Goal: Task Accomplishment & Management: Manage account settings

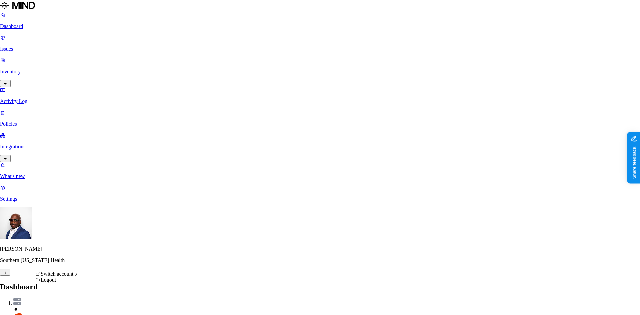
click at [112, 207] on span "CloudBees" at bounding box center [101, 205] width 23 height 6
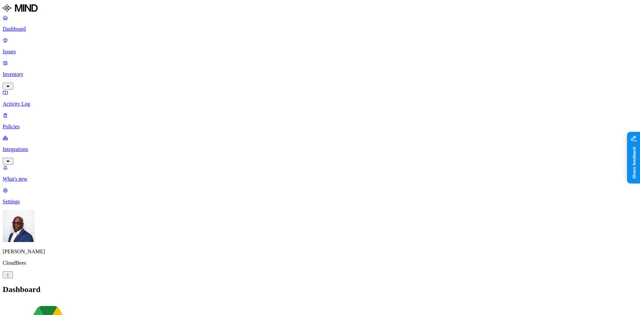
click at [29, 49] on p "Issues" at bounding box center [320, 52] width 635 height 6
click at [70, 303] on span "Exfiltration" at bounding box center [60, 305] width 21 height 5
click at [108, 303] on span "Insider threat" at bounding box center [95, 305] width 26 height 5
click at [39, 303] on span "Exposure" at bounding box center [29, 305] width 19 height 5
drag, startPoint x: 509, startPoint y: 53, endPoint x: 538, endPoint y: 52, distance: 29.0
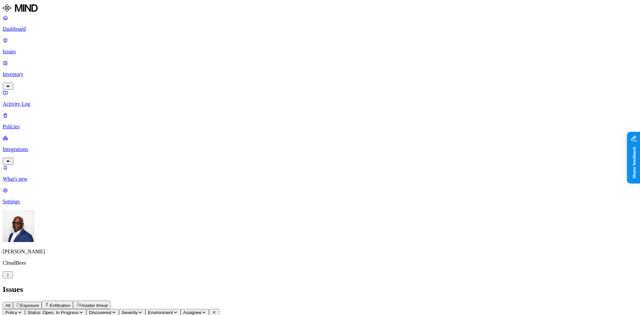
drag, startPoint x: 456, startPoint y: 55, endPoint x: 489, endPoint y: 53, distance: 33.1
drag, startPoint x: 489, startPoint y: 53, endPoint x: 500, endPoint y: 54, distance: 10.8
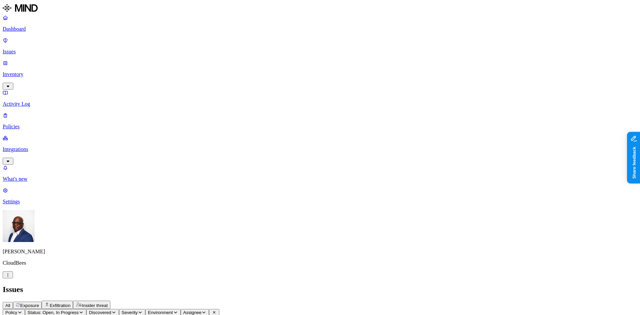
click at [30, 71] on p "Inventory" at bounding box center [320, 74] width 635 height 6
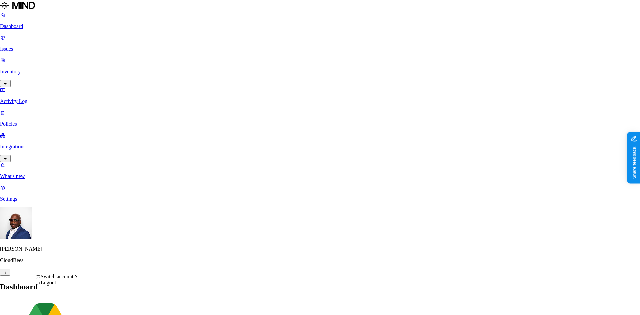
click at [112, 190] on div "ACME" at bounding box center [122, 187] width 65 height 6
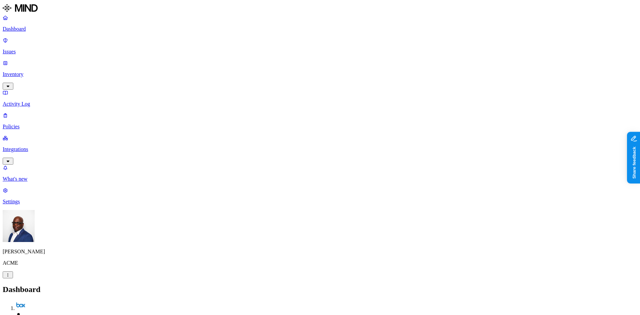
click at [25, 101] on p "Activity Log" at bounding box center [320, 104] width 635 height 6
drag, startPoint x: 449, startPoint y: 36, endPoint x: 504, endPoint y: 26, distance: 55.8
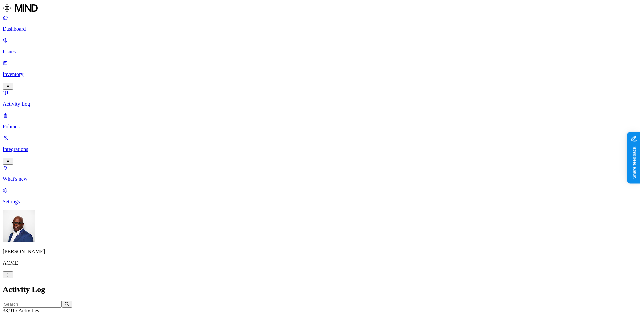
click at [21, 49] on p "Issues" at bounding box center [320, 52] width 635 height 6
click at [70, 303] on span "Exfiltration" at bounding box center [60, 305] width 21 height 5
click at [20, 124] on p "Policies" at bounding box center [320, 127] width 635 height 6
click at [33, 31] on p "Dashboard" at bounding box center [320, 29] width 635 height 6
click at [20, 146] on p "Integrations" at bounding box center [320, 149] width 635 height 6
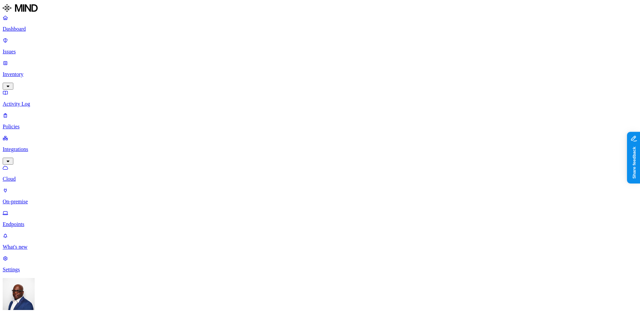
click at [32, 124] on p "Policies" at bounding box center [320, 127] width 635 height 6
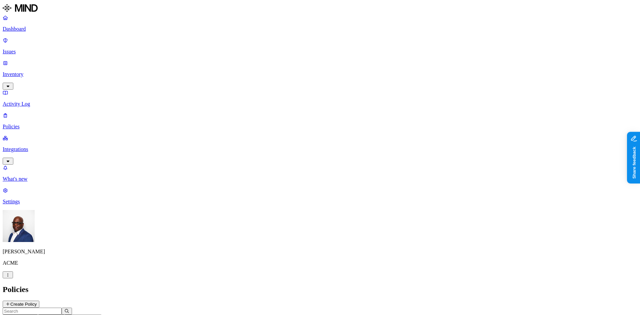
click at [33, 146] on p "Integrations" at bounding box center [320, 149] width 635 height 6
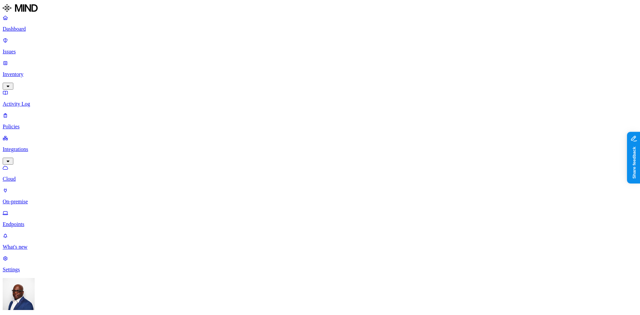
click at [35, 221] on p "Endpoints" at bounding box center [320, 224] width 635 height 6
click at [27, 101] on p "Activity Log" at bounding box center [320, 104] width 635 height 6
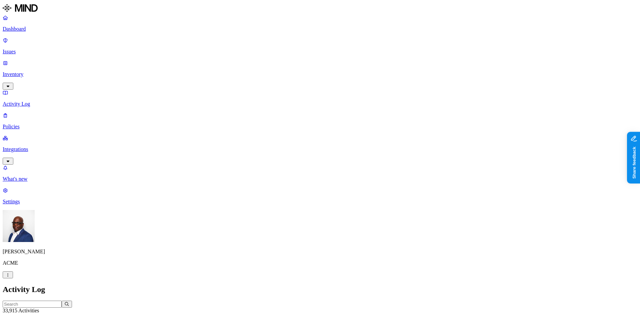
drag, startPoint x: 362, startPoint y: 39, endPoint x: 356, endPoint y: 42, distance: 6.7
click at [292, 315] on div at bounding box center [255, 321] width 74 height 0
click at [20, 49] on p "Issues" at bounding box center [320, 52] width 635 height 6
click at [39, 303] on span "Exposure" at bounding box center [29, 305] width 19 height 5
click at [24, 27] on p "Dashboard" at bounding box center [320, 29] width 635 height 6
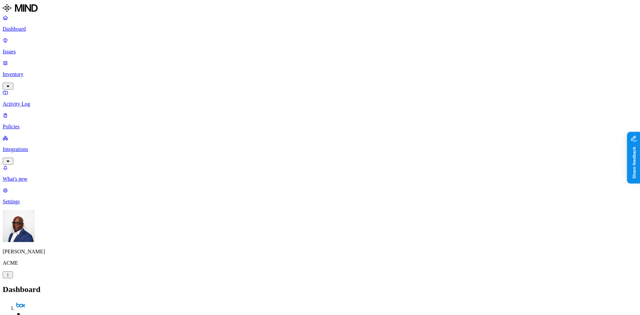
click at [38, 71] on p "Inventory" at bounding box center [320, 74] width 635 height 6
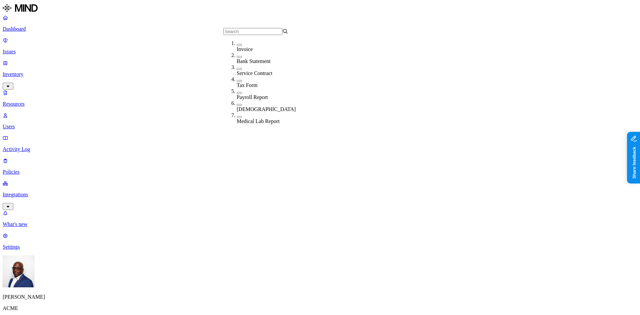
click at [28, 169] on p "Policies" at bounding box center [320, 172] width 635 height 6
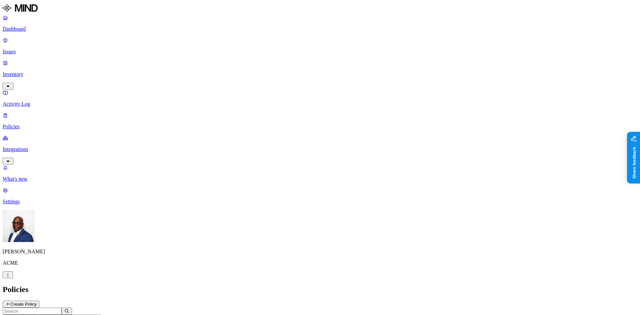
click at [24, 49] on p "Issues" at bounding box center [320, 52] width 635 height 6
click at [39, 303] on span "Exposure" at bounding box center [29, 305] width 19 height 5
click at [22, 124] on p "Policies" at bounding box center [320, 127] width 635 height 6
click at [39, 301] on button "Create Policy" at bounding box center [21, 304] width 37 height 7
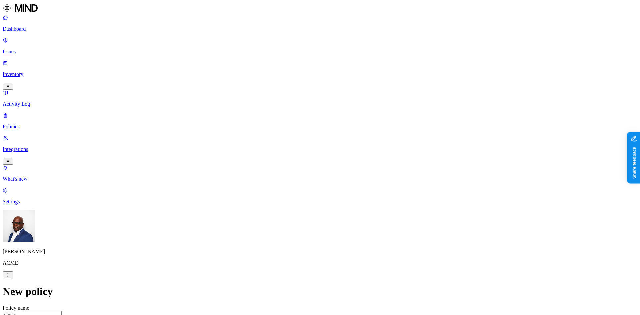
click at [290, 135] on label "Classification" at bounding box center [284, 133] width 29 height 6
click at [279, 187] on div "Secret" at bounding box center [302, 185] width 64 height 19
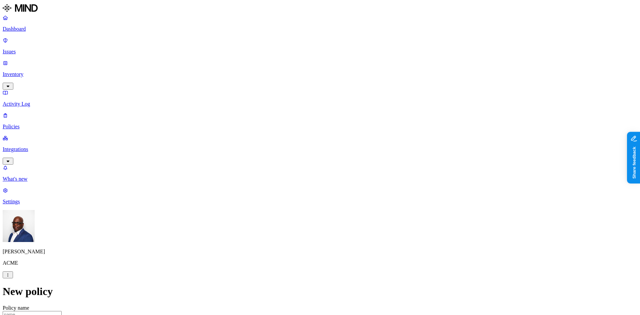
click at [295, 193] on label "Application type" at bounding box center [282, 192] width 25 height 12
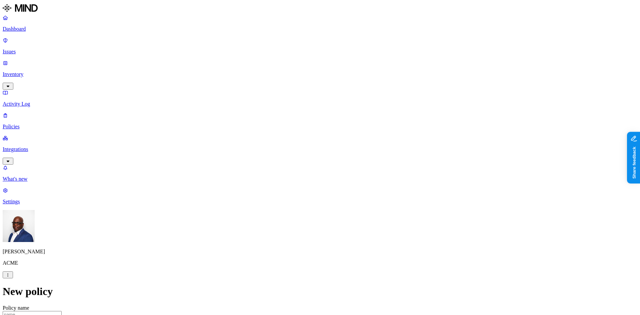
scroll to position [213, 0]
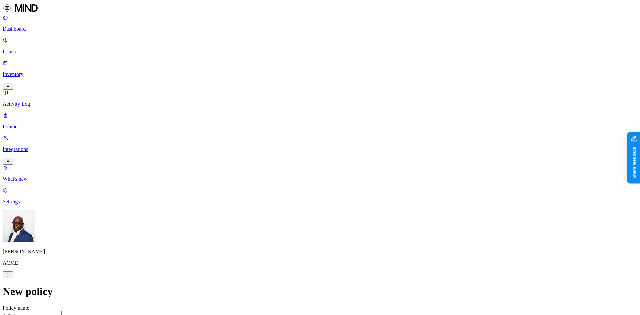
scroll to position [13, 0]
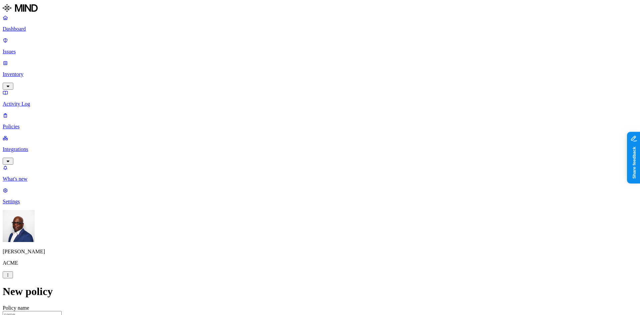
scroll to position [146, 0]
click at [280, 167] on label "Data type" at bounding box center [275, 167] width 10 height 12
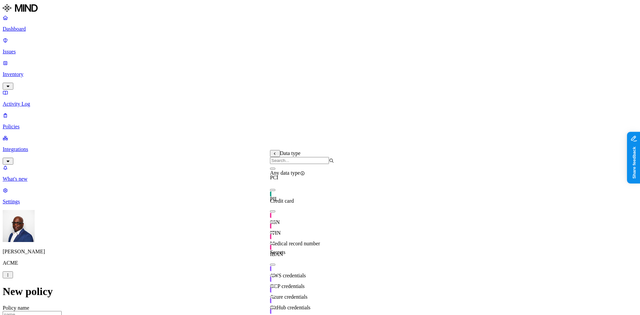
scroll to position [0, 0]
click at [275, 191] on button "button" at bounding box center [272, 190] width 5 height 2
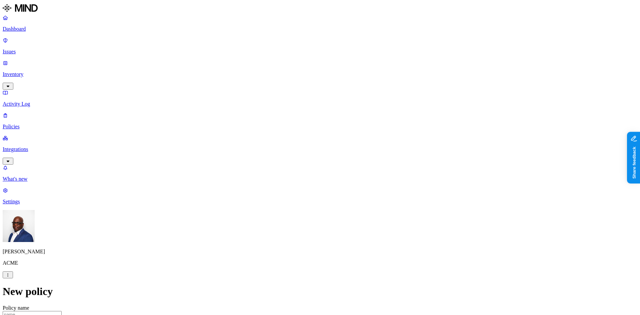
click at [299, 195] on label "Web Domain" at bounding box center [290, 195] width 17 height 12
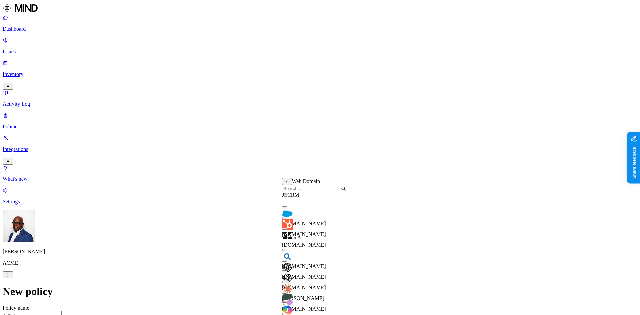
click at [287, 208] on button "button" at bounding box center [284, 207] width 5 height 2
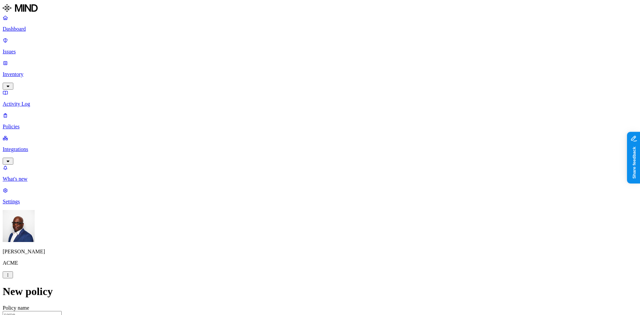
click at [296, 223] on label "Web Domain" at bounding box center [290, 223] width 17 height 12
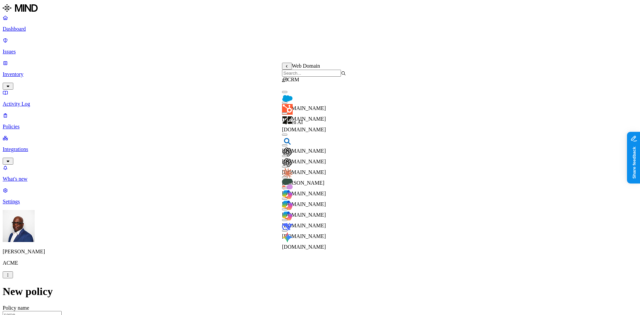
click at [287, 157] on button "button" at bounding box center [284, 156] width 5 height 2
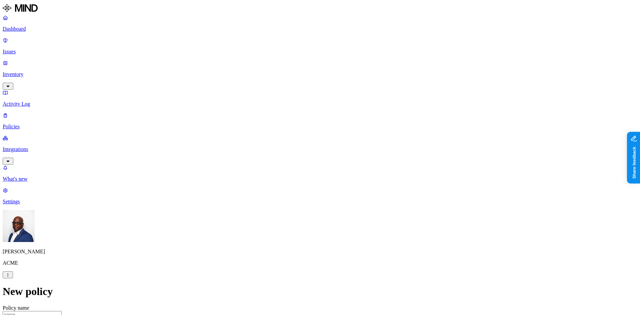
click at [294, 272] on label "Departments" at bounding box center [290, 269] width 27 height 6
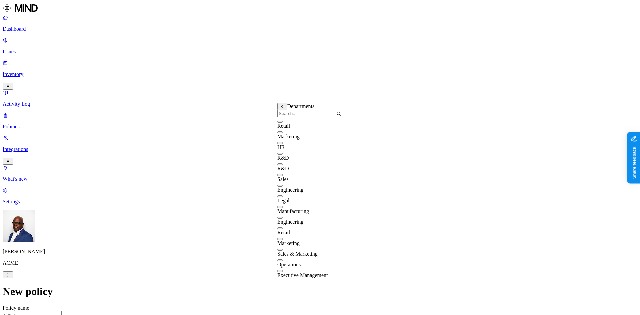
click at [283, 165] on button "button" at bounding box center [279, 164] width 5 height 2
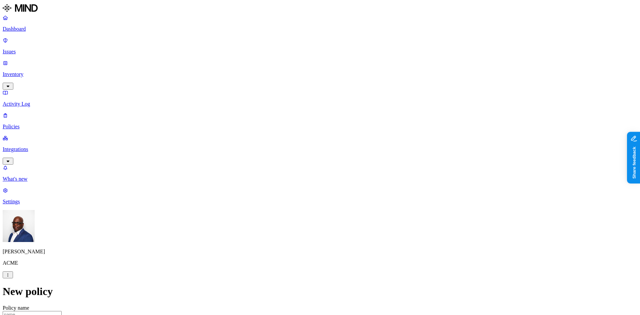
scroll to position [313, 0]
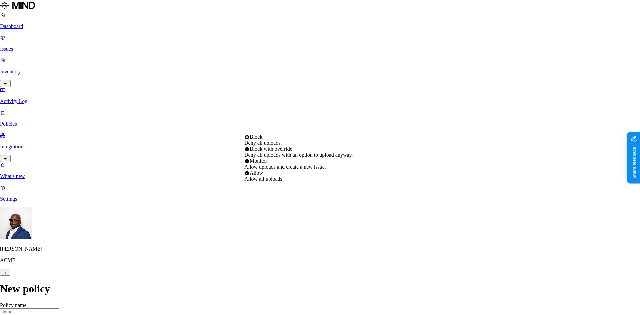
select select "3"
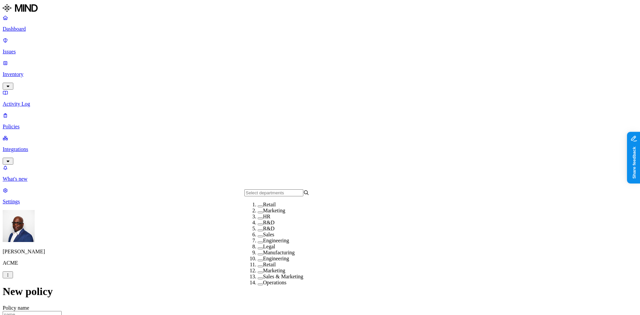
click at [258, 225] on button "button" at bounding box center [260, 224] width 5 height 2
click at [258, 219] on button "button" at bounding box center [260, 218] width 5 height 2
click at [258, 228] on button "button" at bounding box center [260, 224] width 5 height 7
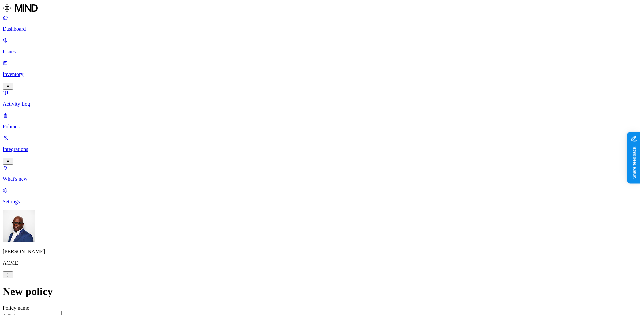
scroll to position [283, 0]
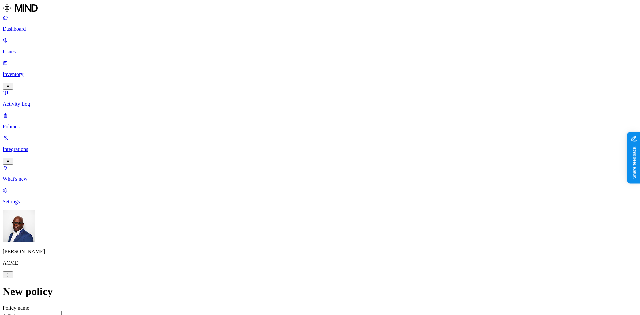
click at [9, 161] on icon "button" at bounding box center [8, 162] width 3 height 2
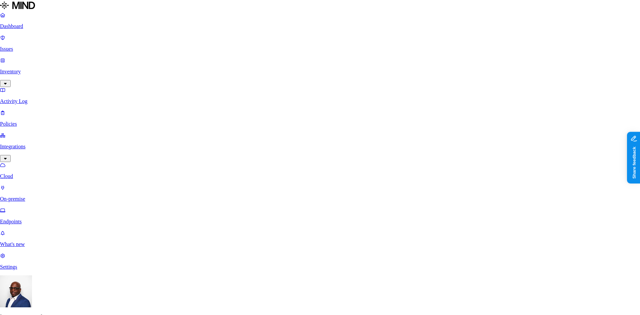
scroll to position [42, 0]
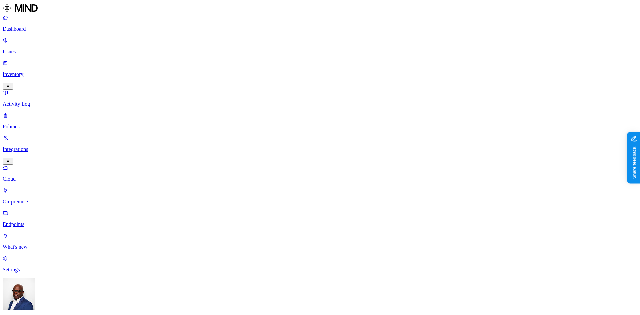
click at [33, 199] on p "On-premise" at bounding box center [320, 202] width 635 height 6
click at [36, 221] on p "Endpoints" at bounding box center [320, 224] width 635 height 6
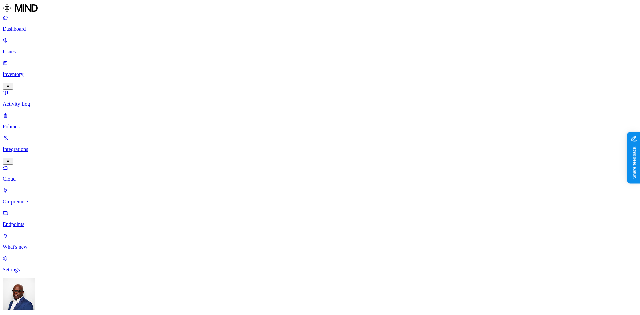
click at [32, 176] on p "Cloud" at bounding box center [320, 179] width 635 height 6
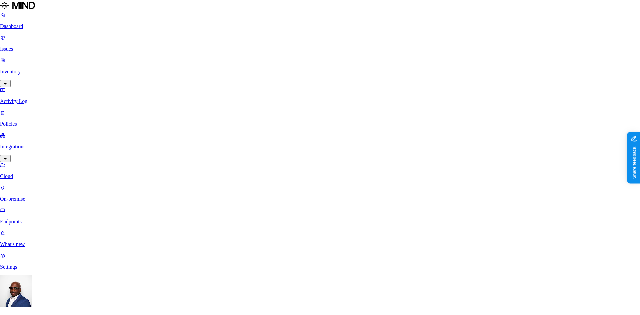
scroll to position [40, 0]
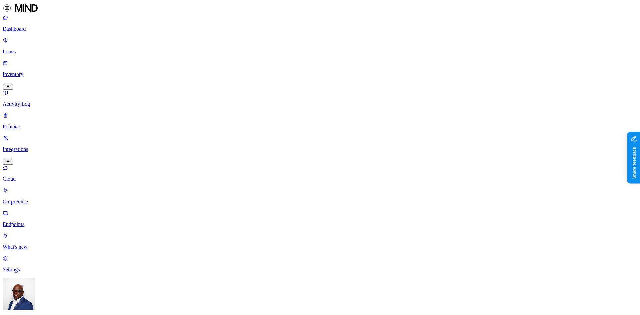
click at [26, 71] on p "Inventory" at bounding box center [320, 74] width 635 height 6
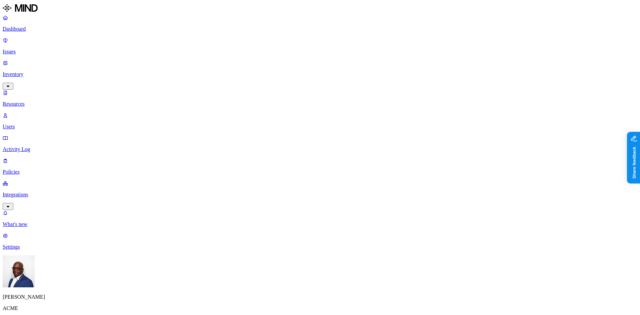
click at [214, 53] on button "button" at bounding box center [216, 52] width 5 height 2
click at [24, 169] on p "Policies" at bounding box center [320, 172] width 635 height 6
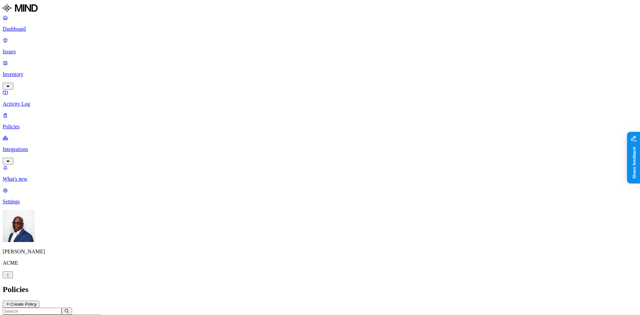
click at [39, 301] on button "Create Policy" at bounding box center [21, 304] width 37 height 7
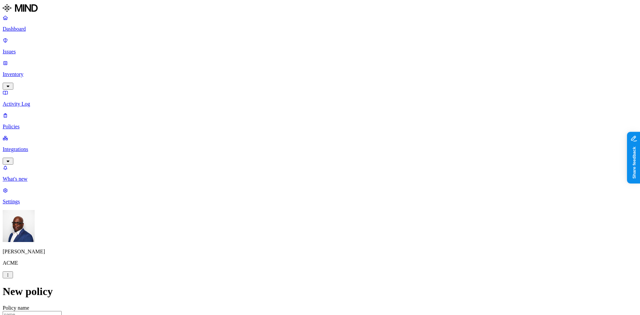
click at [293, 236] on label "Specific application" at bounding box center [282, 236] width 24 height 12
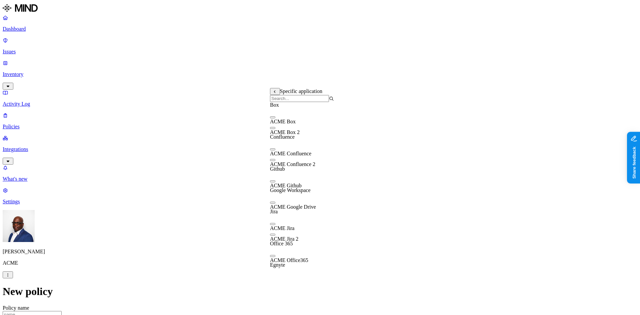
scroll to position [0, 0]
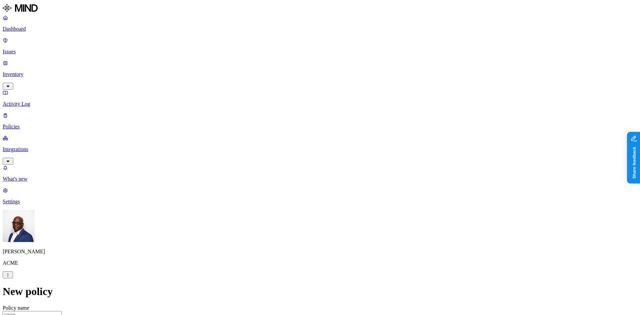
click at [299, 248] on label "Account type" at bounding box center [291, 246] width 18 height 12
click at [301, 232] on label "Unmanaged" at bounding box center [295, 229] width 26 height 6
click at [33, 27] on p "Dashboard" at bounding box center [320, 29] width 635 height 6
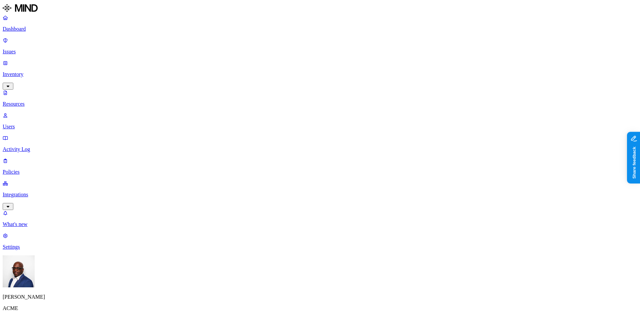
click at [154, 50] on html "Dashboard Issues Inventory Resources Users Activity Log Policies Integrations W…" at bounding box center [320, 293] width 640 height 586
click at [29, 124] on p "Users" at bounding box center [320, 127] width 635 height 6
click at [32, 101] on p "Resources" at bounding box center [320, 104] width 635 height 6
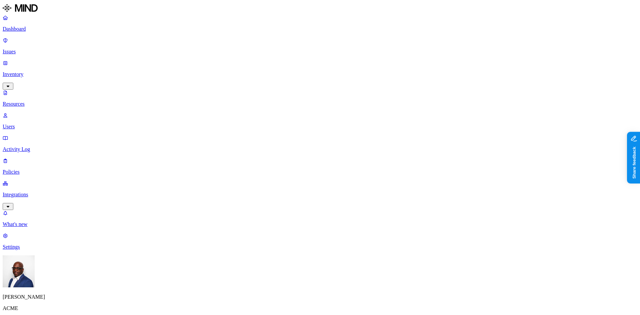
click at [30, 124] on p "Users" at bounding box center [320, 127] width 635 height 6
click at [35, 101] on p "Resources" at bounding box center [320, 104] width 635 height 6
click at [27, 124] on p "Users" at bounding box center [320, 127] width 635 height 6
click at [40, 28] on p "Dashboard" at bounding box center [320, 29] width 635 height 6
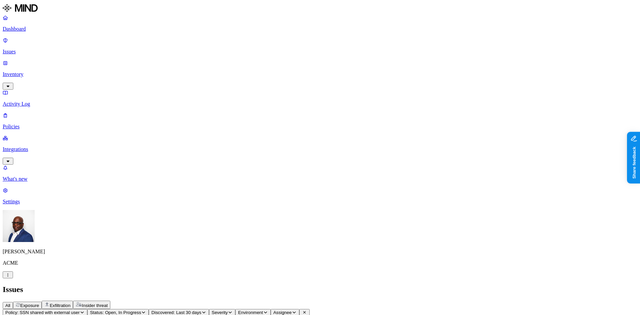
drag, startPoint x: 456, startPoint y: 54, endPoint x: 497, endPoint y: 46, distance: 41.4
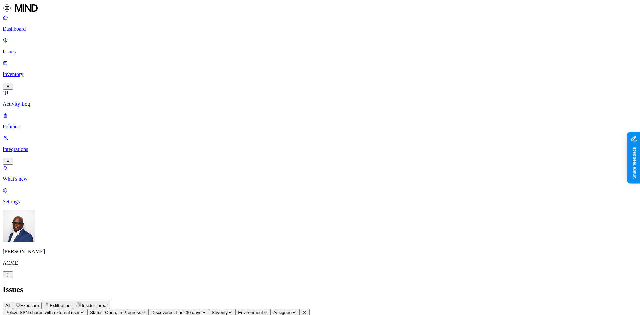
click at [39, 303] on span "Exposure" at bounding box center [29, 305] width 19 height 5
click at [70, 303] on span "Exfiltration" at bounding box center [60, 305] width 21 height 5
click at [108, 303] on span "Insider threat" at bounding box center [95, 305] width 26 height 5
click at [39, 303] on span "Exposure" at bounding box center [29, 305] width 19 height 5
click at [29, 30] on p "Dashboard" at bounding box center [320, 29] width 635 height 6
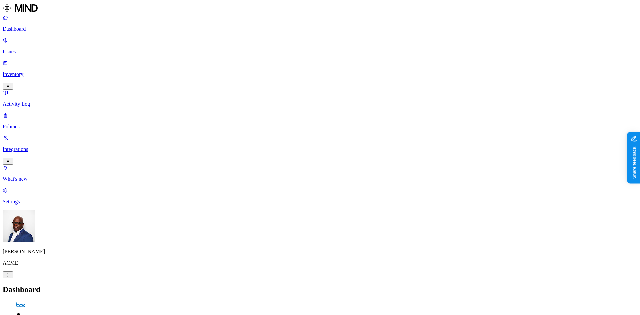
drag, startPoint x: 527, startPoint y: 121, endPoint x: 572, endPoint y: 110, distance: 46.6
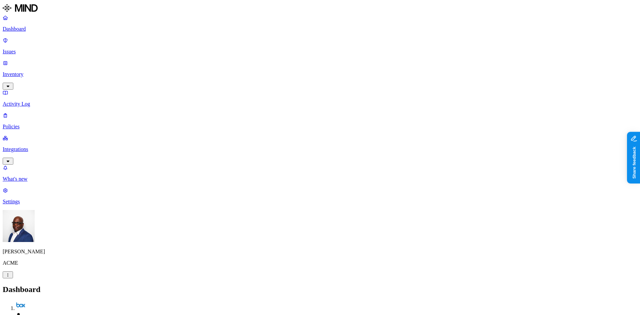
scroll to position [133, 0]
drag, startPoint x: 508, startPoint y: 157, endPoint x: 538, endPoint y: 151, distance: 30.4
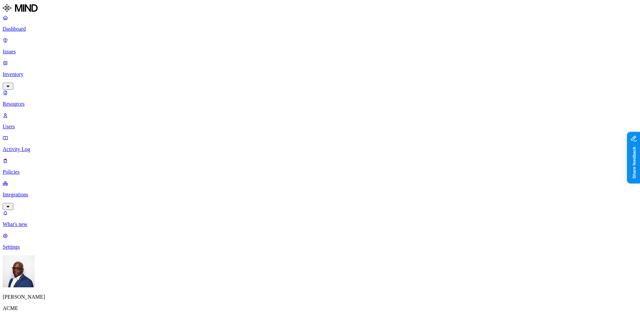
click at [27, 49] on p "Issues" at bounding box center [320, 52] width 635 height 6
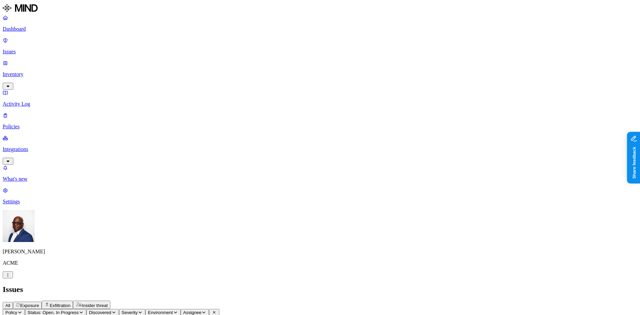
click at [30, 28] on p "Dashboard" at bounding box center [320, 29] width 635 height 6
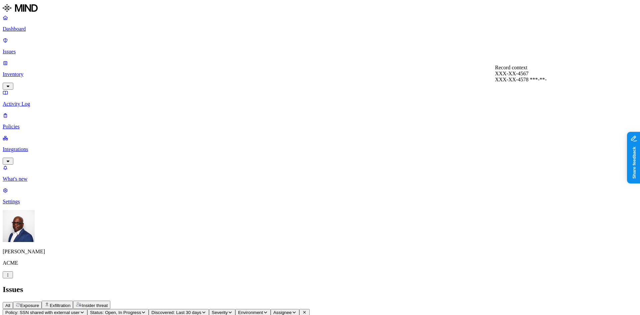
scroll to position [167, 0]
click at [39, 303] on span "Exposure" at bounding box center [29, 305] width 19 height 5
click at [306, 311] on icon at bounding box center [304, 312] width 3 height 3
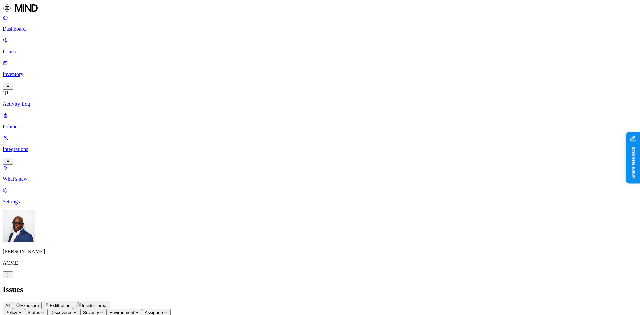
click at [10, 277] on icon "button" at bounding box center [7, 275] width 5 height 4
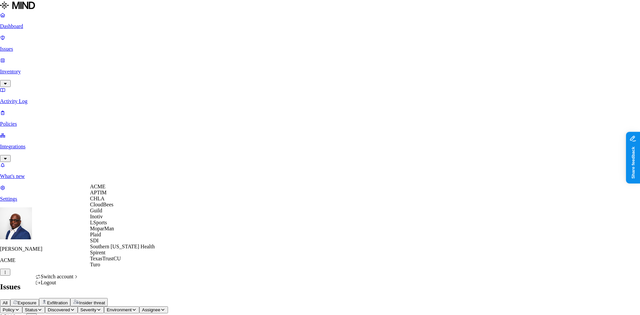
click at [121, 208] on div "CloudBees" at bounding box center [122, 205] width 65 height 6
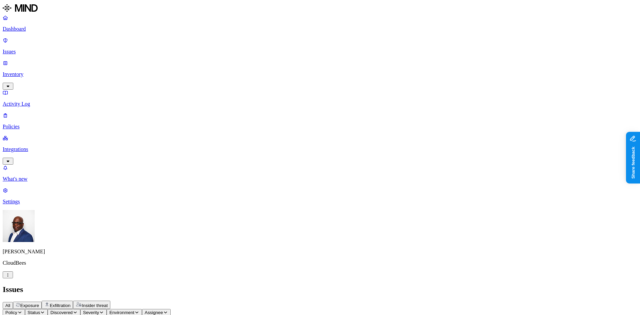
click at [41, 29] on p "Dashboard" at bounding box center [320, 29] width 635 height 6
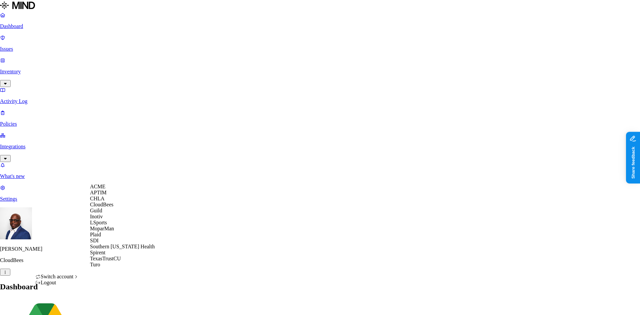
click at [116, 244] on div "SDI" at bounding box center [122, 241] width 65 height 6
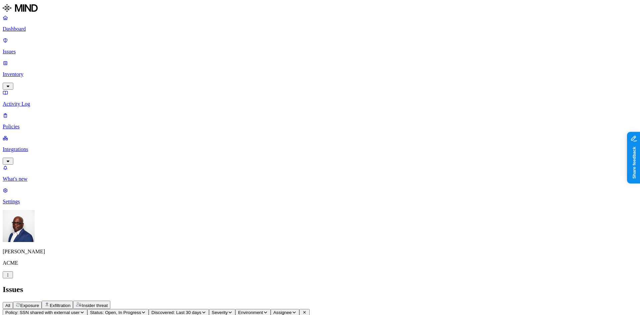
scroll to position [167, 0]
click at [29, 101] on p "Activity Log" at bounding box center [320, 104] width 635 height 6
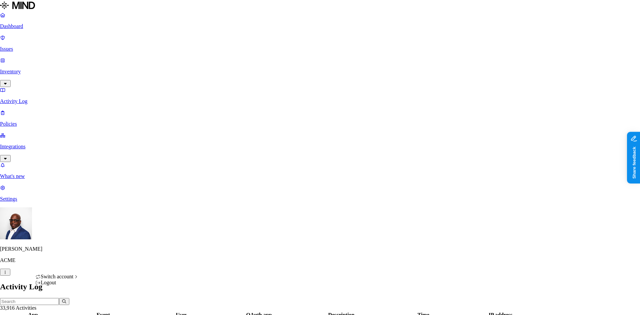
click at [113, 207] on span "CloudBees" at bounding box center [101, 205] width 23 height 6
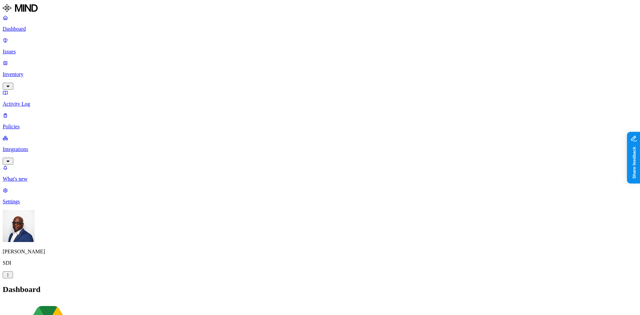
click at [54, 146] on p "Integrations" at bounding box center [320, 149] width 635 height 6
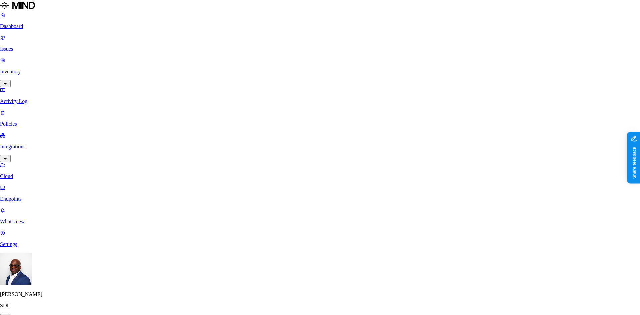
scroll to position [100, 0]
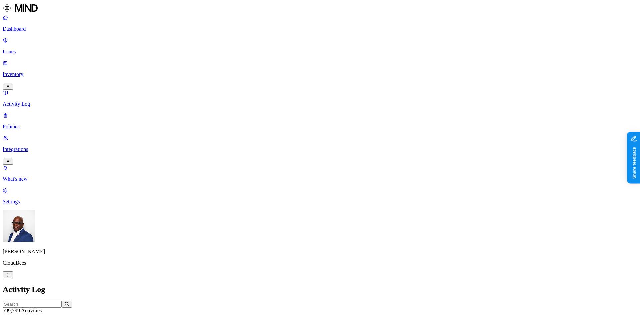
click at [36, 124] on p "Policies" at bounding box center [320, 127] width 635 height 6
click at [37, 101] on p "Activity Log" at bounding box center [320, 104] width 635 height 6
click at [31, 49] on p "Issues" at bounding box center [320, 52] width 635 height 6
click at [24, 29] on p "Dashboard" at bounding box center [320, 29] width 635 height 6
click at [22, 49] on p "Issues" at bounding box center [320, 52] width 635 height 6
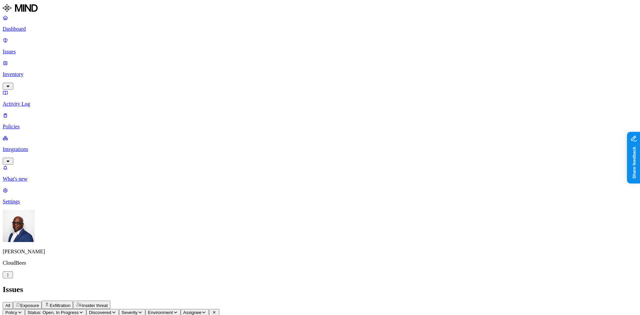
click at [18, 71] on p "Inventory" at bounding box center [320, 74] width 635 height 6
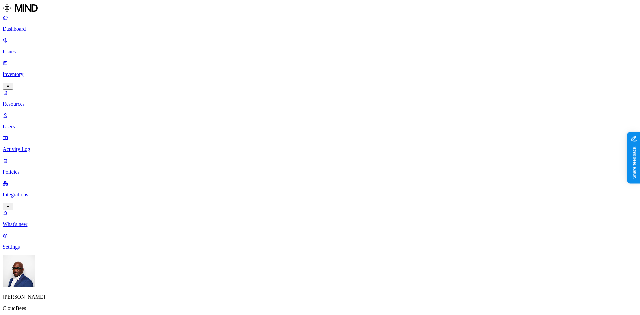
click at [28, 124] on p "Users" at bounding box center [320, 127] width 635 height 6
